Goal: Browse casually: Explore the website without a specific task or goal

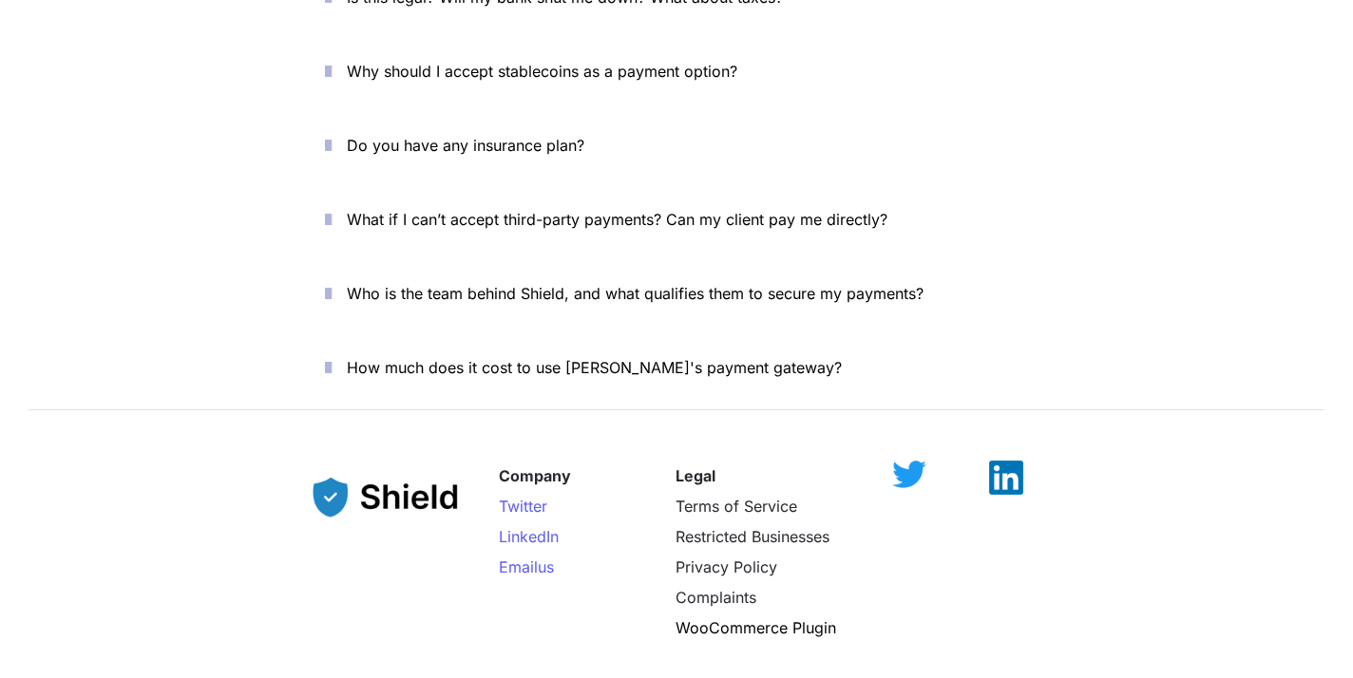
scroll to position [6810, 0]
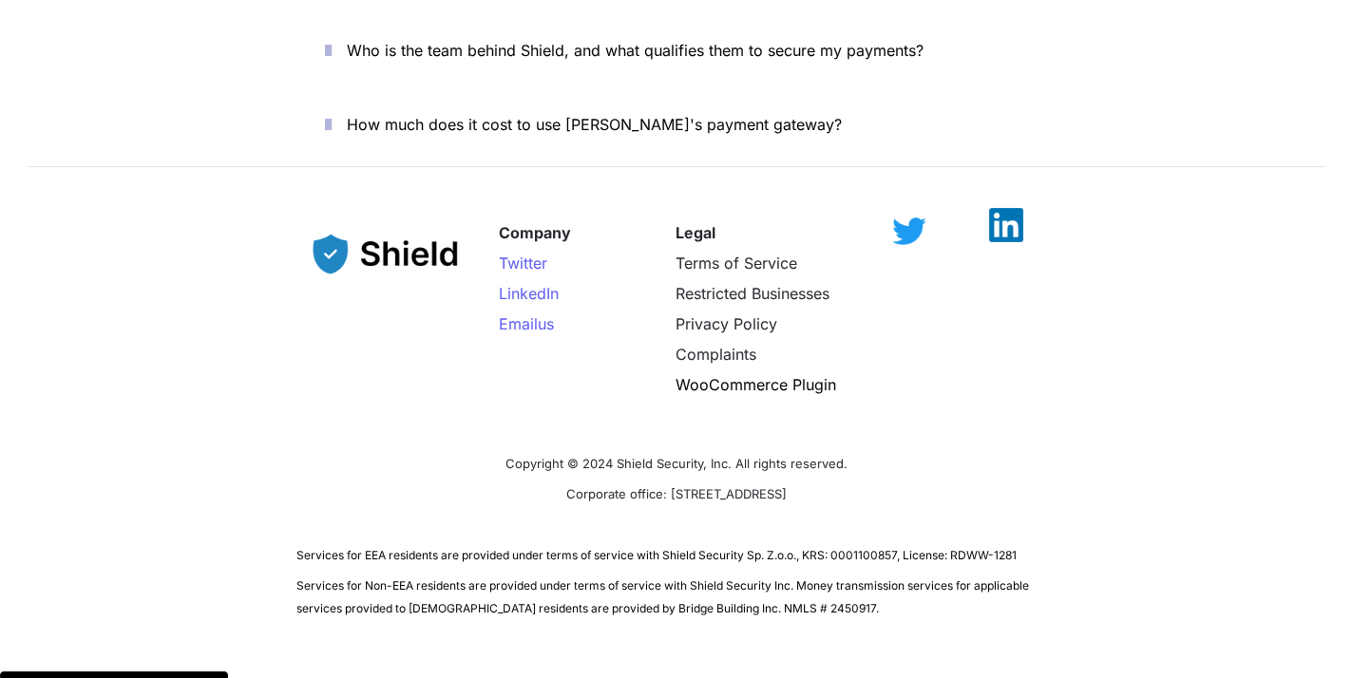
click at [1020, 218] on div at bounding box center [1007, 235] width 100 height 34
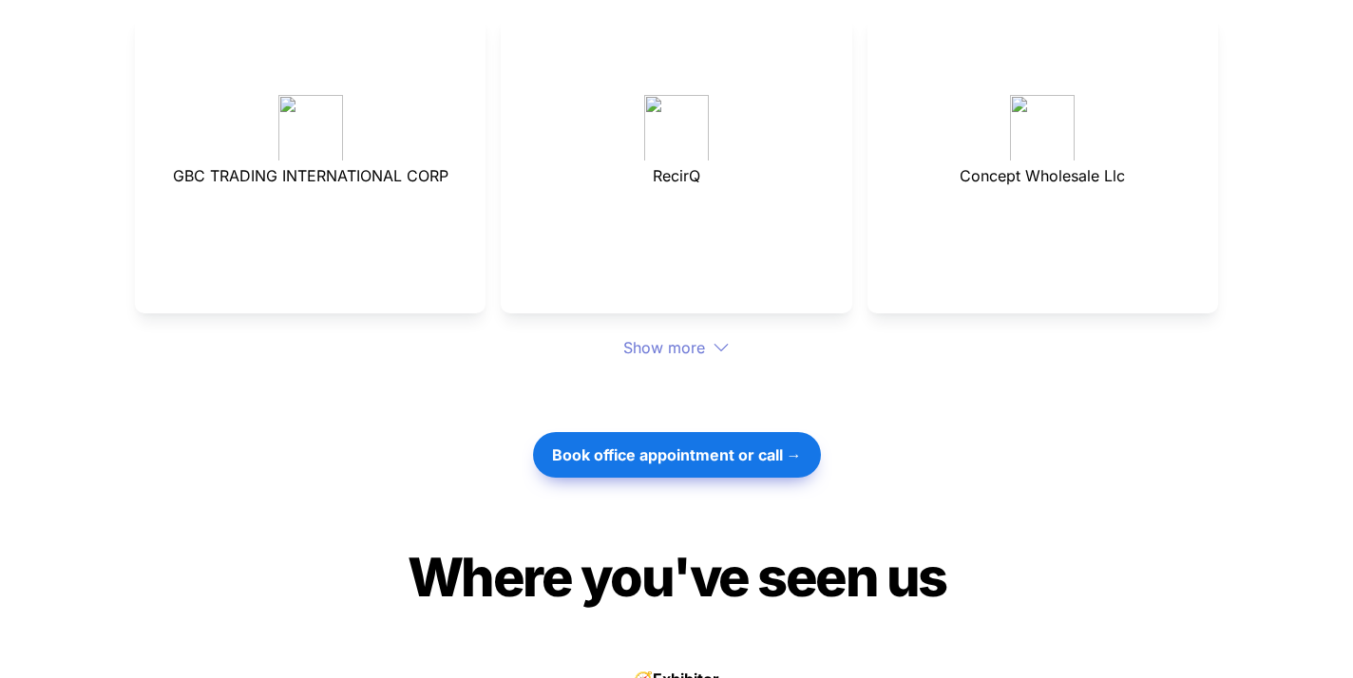
scroll to position [5083, 0]
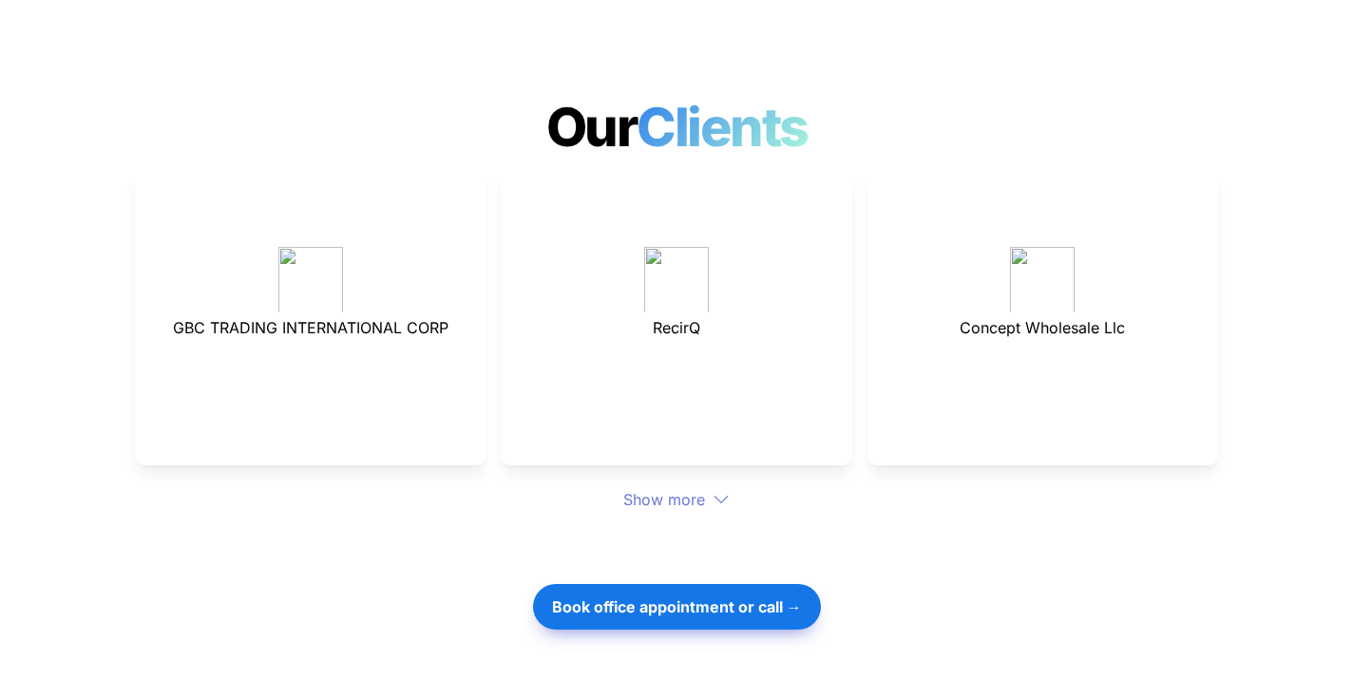
click at [700, 488] on div "Show more" at bounding box center [676, 499] width 1083 height 23
click at [687, 488] on div "Show more" at bounding box center [676, 499] width 1083 height 23
click at [733, 488] on div "Show more" at bounding box center [676, 499] width 1083 height 23
click at [716, 440] on div "GBC TRADING INTERNATIONAL CORP RecirQ Concept Wholesale Llc Show more" at bounding box center [676, 339] width 1083 height 345
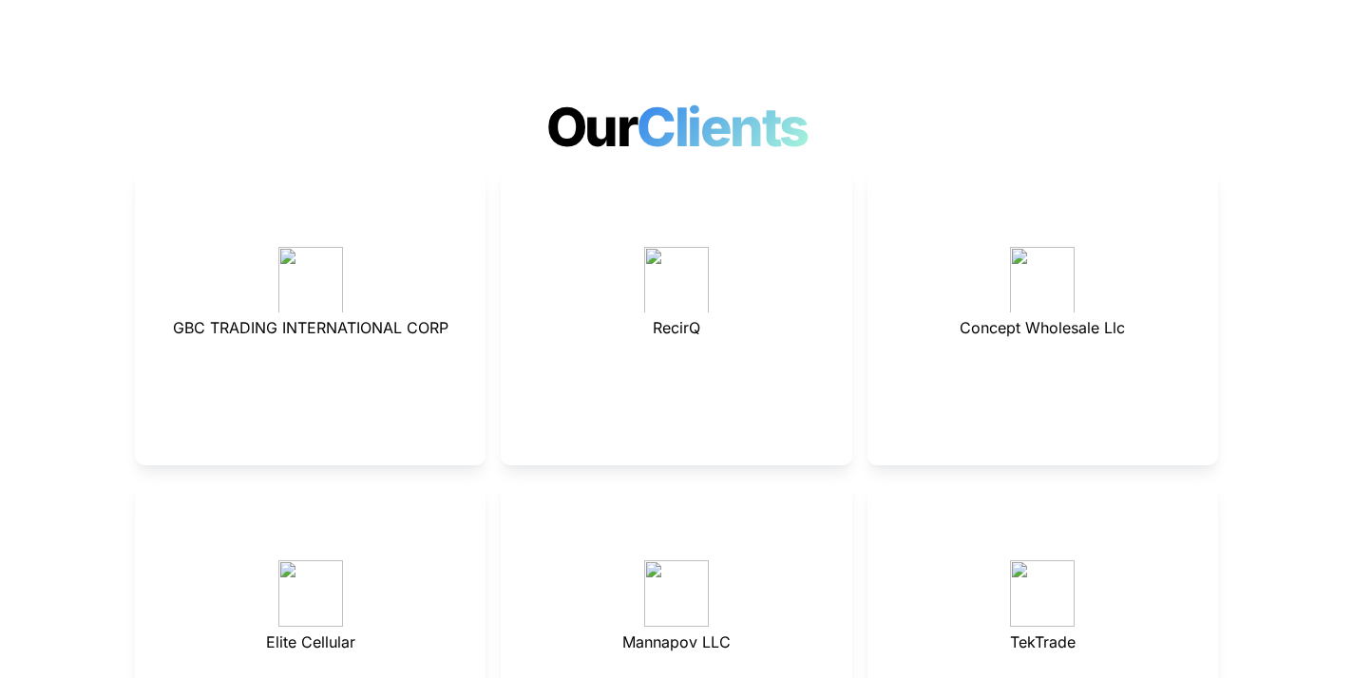
click at [651, 500] on p at bounding box center [675, 515] width 303 height 30
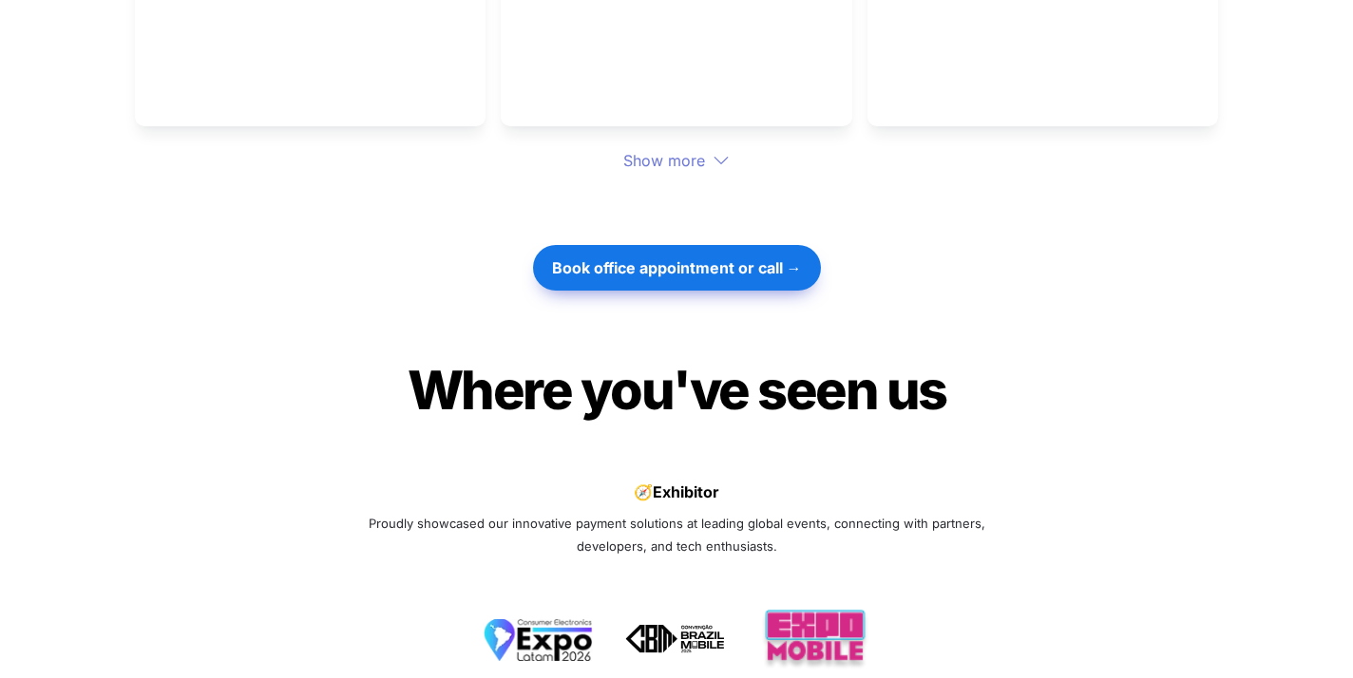
scroll to position [5662, 0]
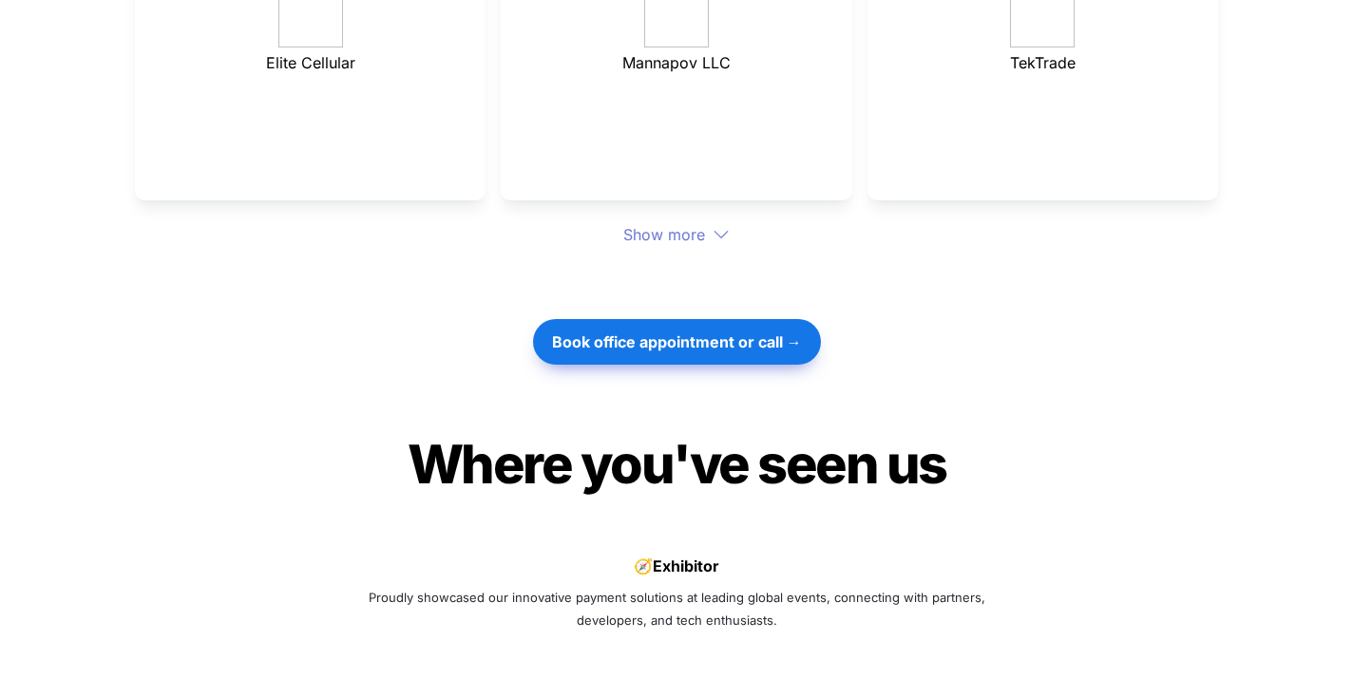
click at [690, 223] on div "Show more" at bounding box center [676, 234] width 1083 height 23
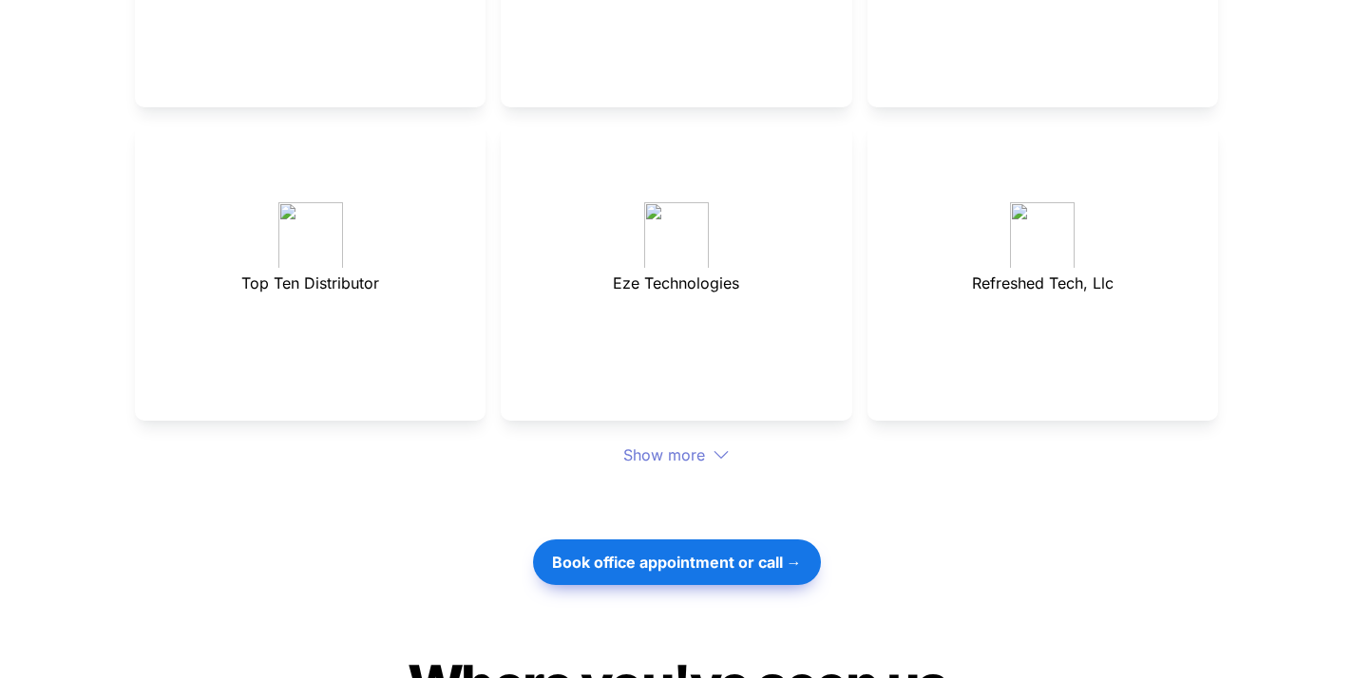
scroll to position [5832, 0]
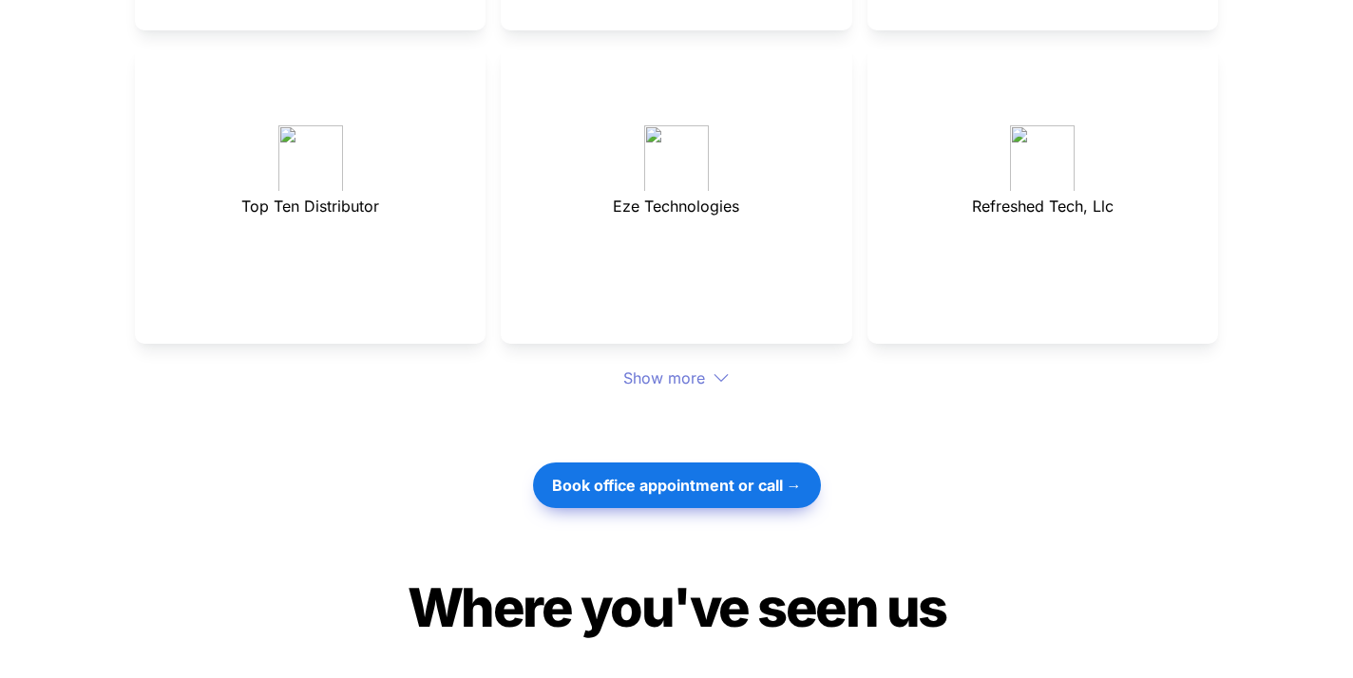
click at [662, 367] on div "Show more" at bounding box center [676, 378] width 1083 height 23
click at [693, 367] on div "Show more" at bounding box center [676, 378] width 1083 height 23
click at [646, 367] on div "Show more" at bounding box center [676, 378] width 1083 height 23
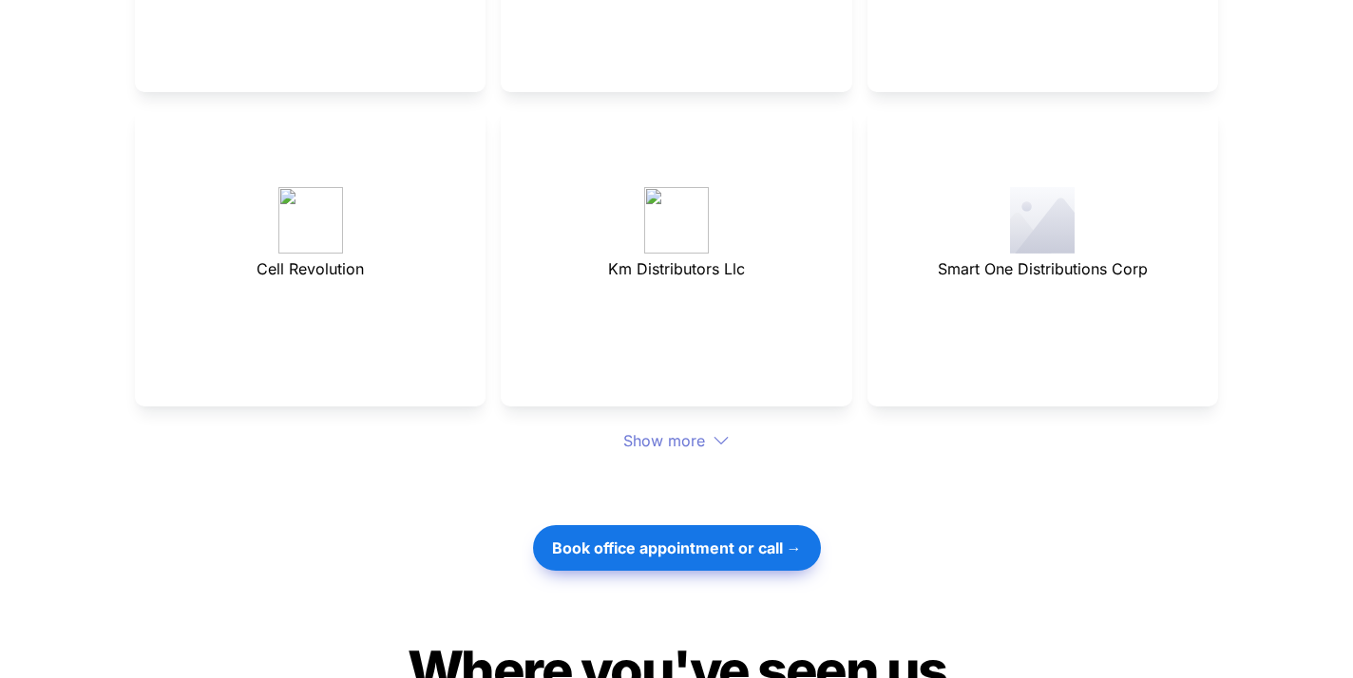
scroll to position [6240, 0]
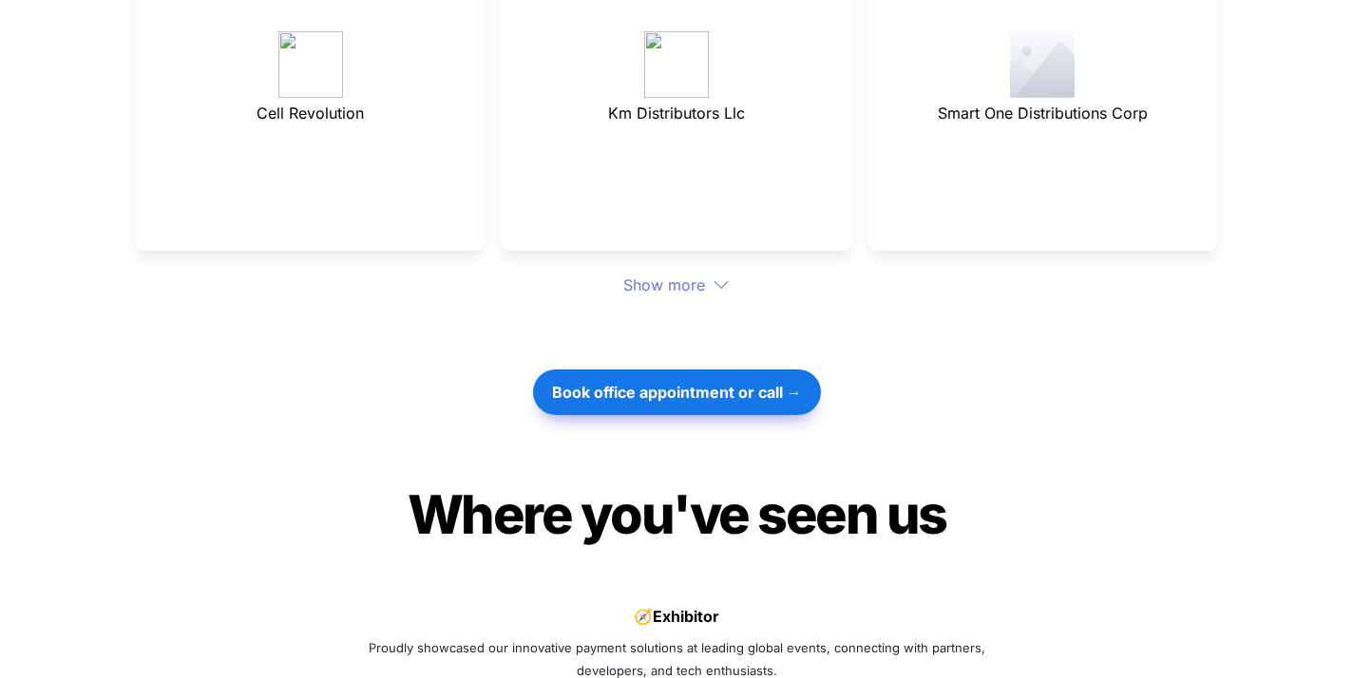
click at [666, 274] on div "Show more" at bounding box center [676, 285] width 1083 height 23
click at [682, 274] on div "Show more" at bounding box center [676, 285] width 1083 height 23
click at [684, 274] on div "Show more" at bounding box center [676, 285] width 1083 height 23
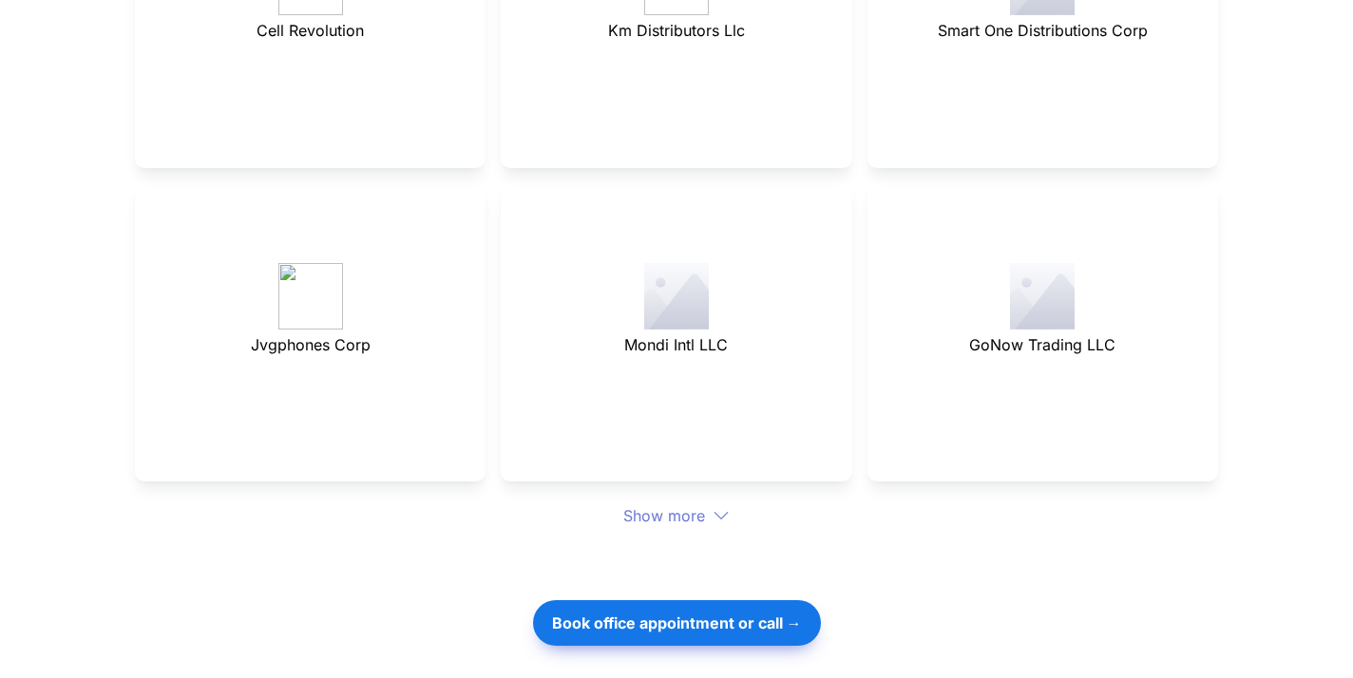
scroll to position [6247, 0]
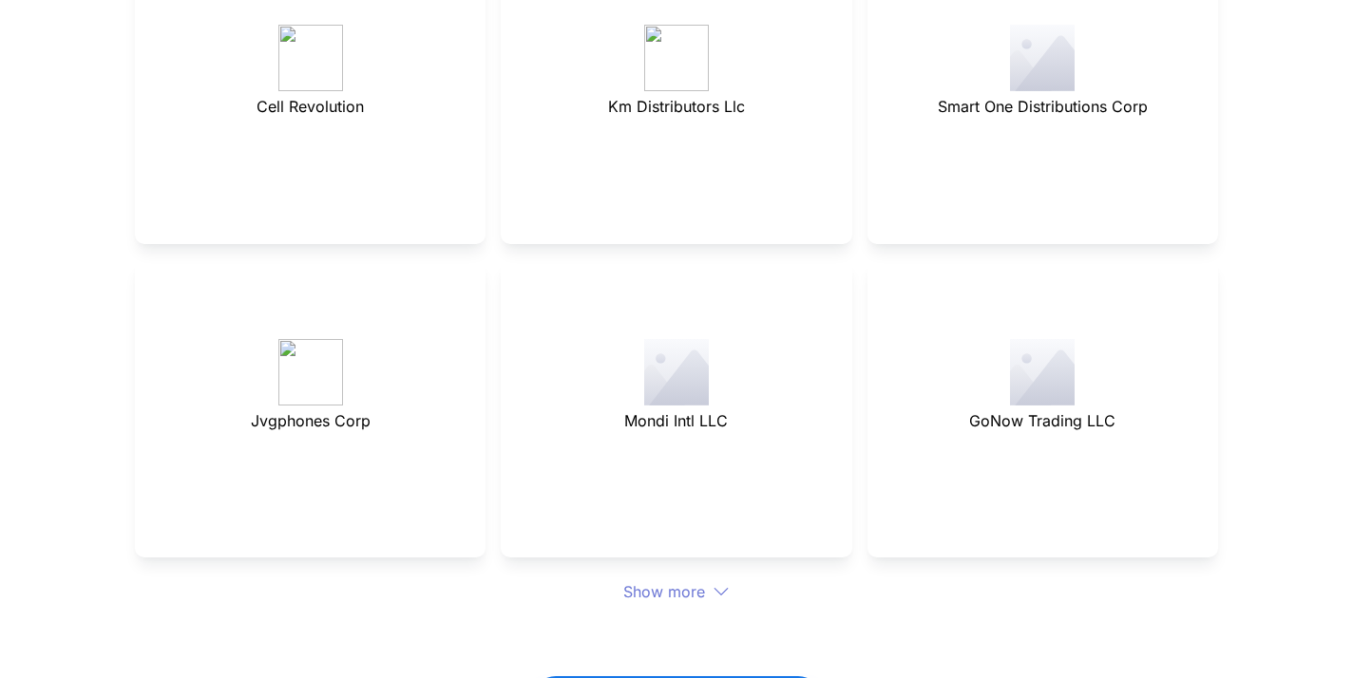
click at [677, 580] on div "Show more" at bounding box center [676, 591] width 1083 height 23
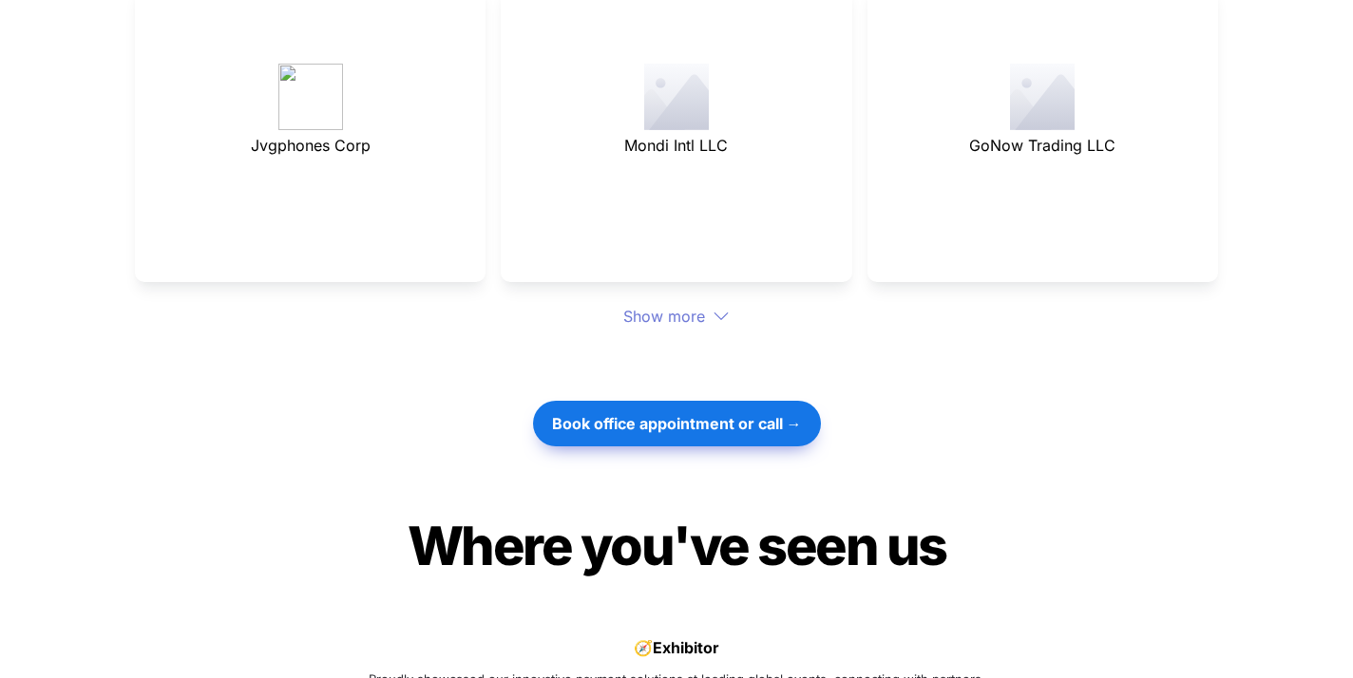
scroll to position [6304, 0]
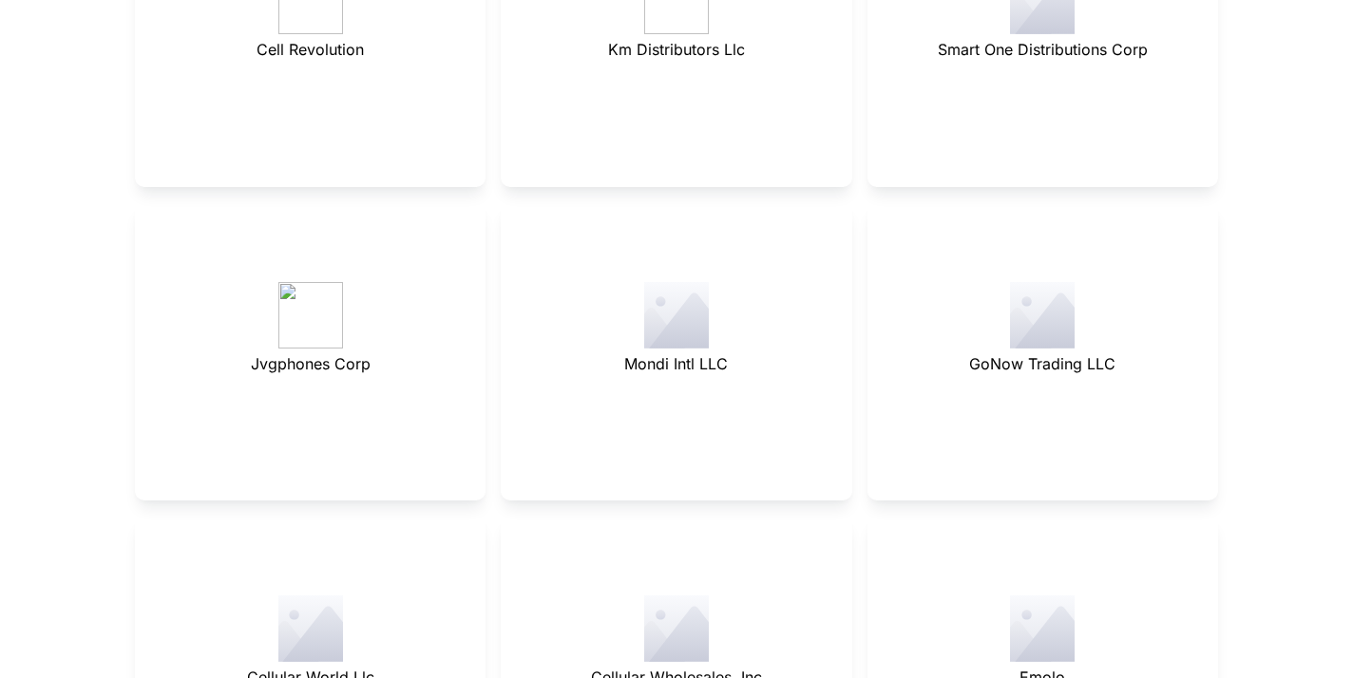
drag, startPoint x: 678, startPoint y: 482, endPoint x: 689, endPoint y: 481, distance: 10.5
click at [678, 535] on p at bounding box center [675, 550] width 303 height 30
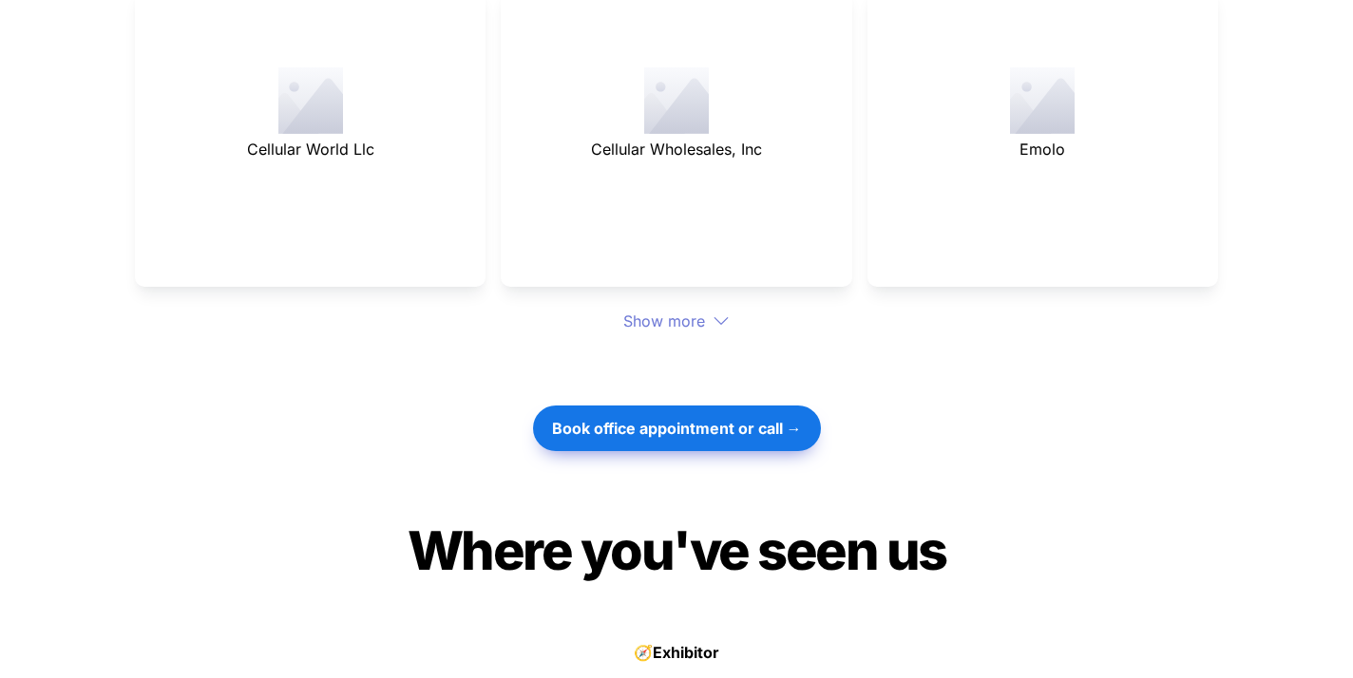
scroll to position [6837, 0]
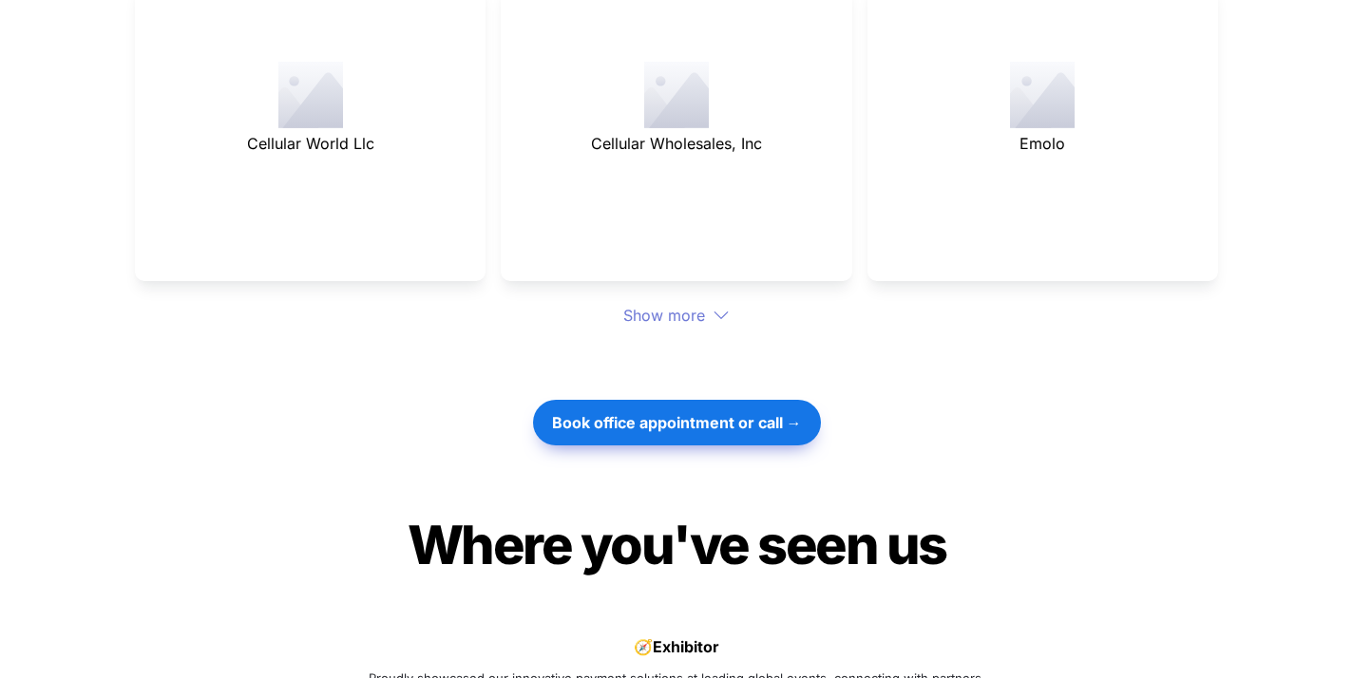
click at [679, 327] on div at bounding box center [676, 359] width 665 height 64
click at [683, 304] on div "Show more" at bounding box center [676, 315] width 1083 height 23
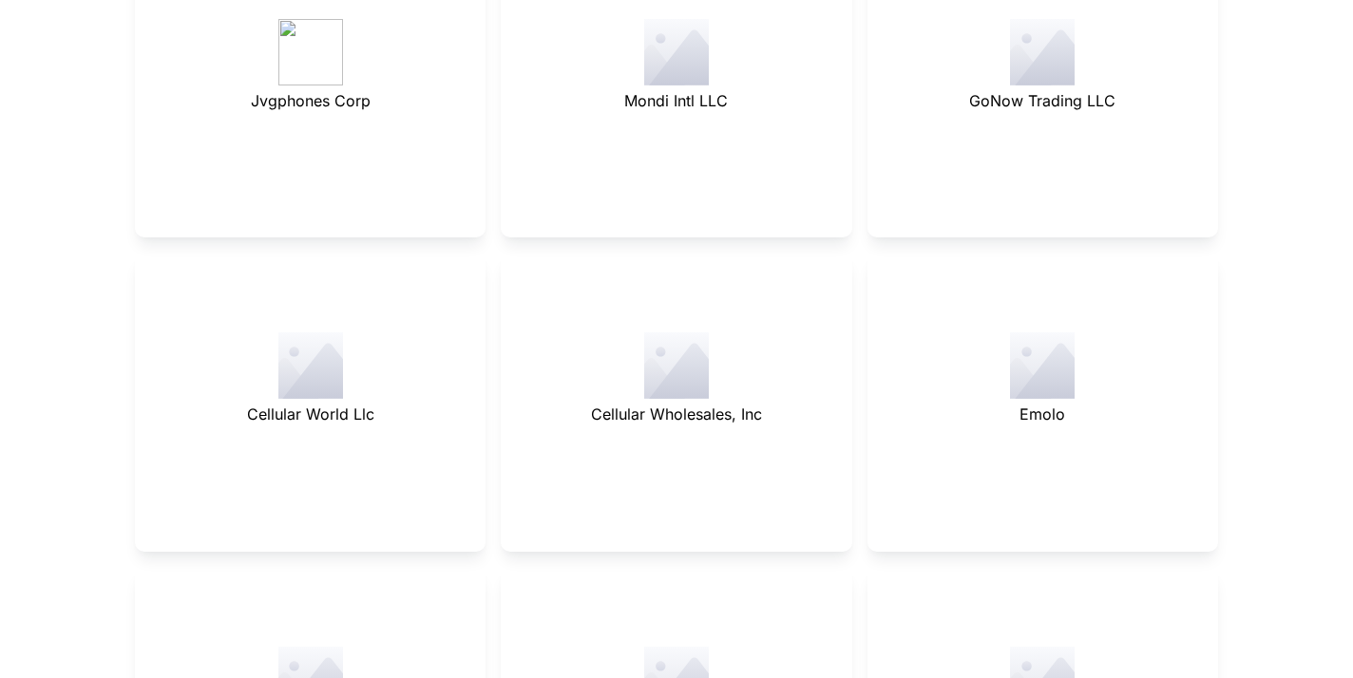
scroll to position [6814, 0]
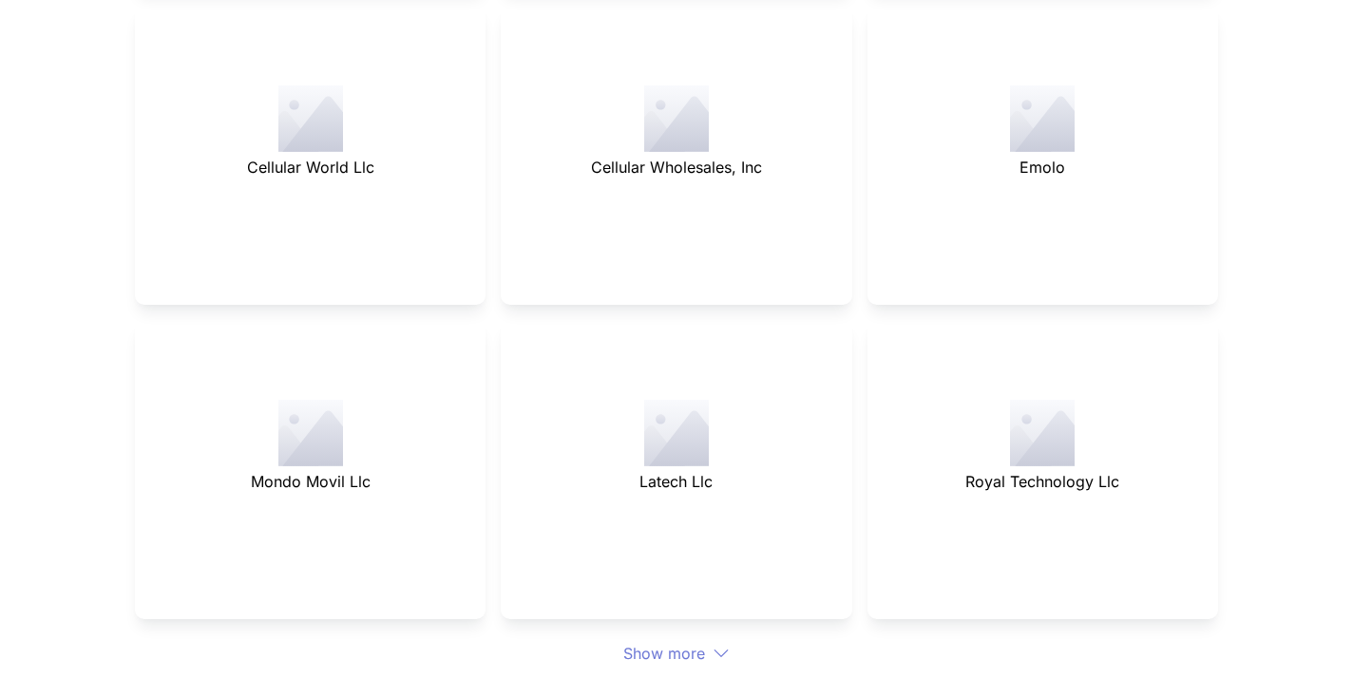
click at [662, 642] on div "Show more" at bounding box center [676, 653] width 1083 height 23
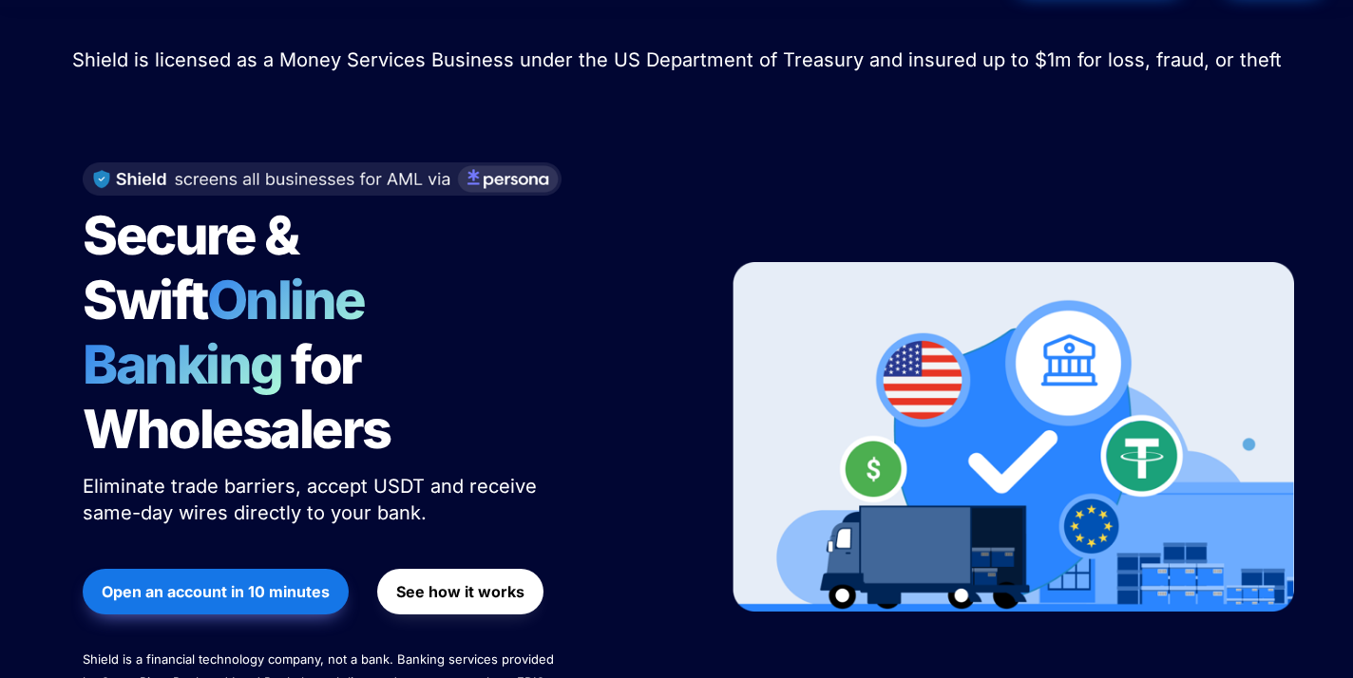
scroll to position [0, 0]
